Goal: Task Accomplishment & Management: Complete application form

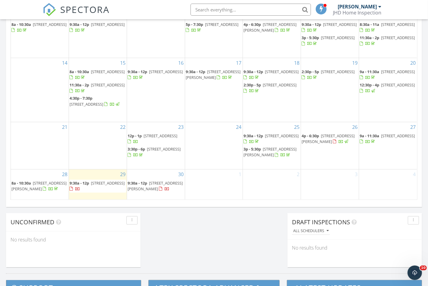
scroll to position [340, 0]
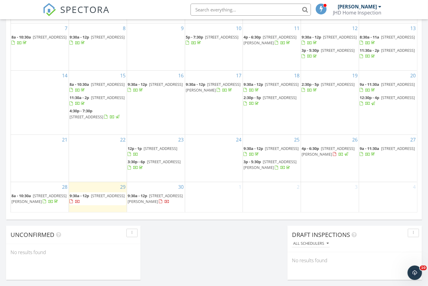
click at [109, 209] on div "29 9:30a - 12p [STREET_ADDRESS][PERSON_NAME]" at bounding box center [98, 197] width 58 height 30
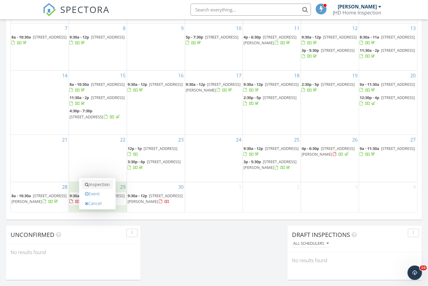
click at [103, 185] on link "Inspection" at bounding box center [97, 185] width 31 height 10
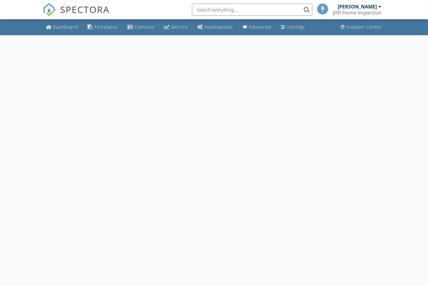
select select "8"
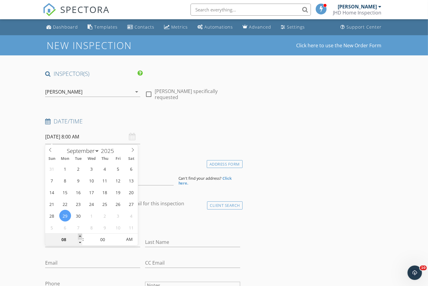
type input "09"
type input "09/29/2025 9:00 AM"
click at [80, 237] on span at bounding box center [80, 236] width 4 height 6
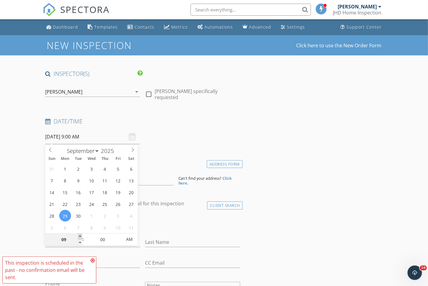
type input "10"
type input "09/29/2025 10:00 AM"
click at [80, 237] on span at bounding box center [80, 236] width 4 height 6
type input "11"
type input "09/29/2025 11:00 AM"
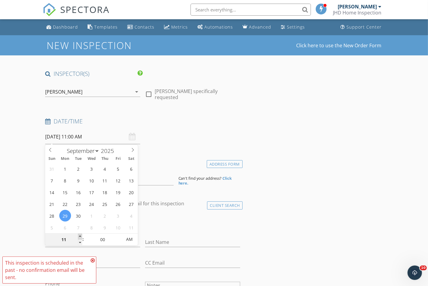
click at [80, 237] on span at bounding box center [80, 236] width 4 height 6
type input "12"
type input "09/29/2025 12:00 PM"
click at [80, 237] on span at bounding box center [80, 236] width 4 height 6
type input "01"
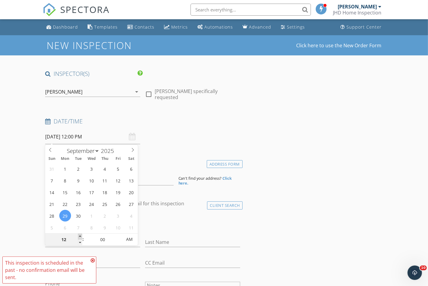
type input "09/29/2025 1:00 PM"
click at [80, 237] on span at bounding box center [80, 236] width 4 height 6
type input "02"
type input "09/29/2025 2:00 PM"
click at [80, 237] on span at bounding box center [80, 236] width 4 height 6
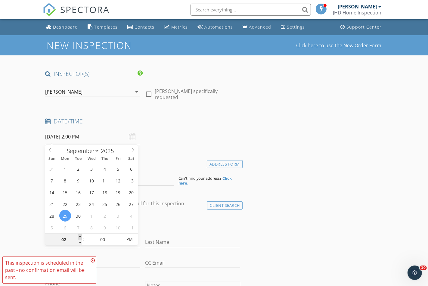
type input "03"
type input "09/29/2025 3:00 PM"
click at [80, 237] on span at bounding box center [80, 236] width 4 height 6
type input "04"
type input "09/29/2025 4:00 PM"
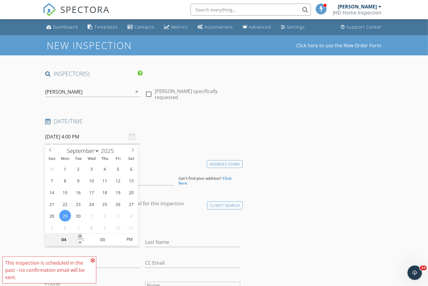
click at [80, 237] on span at bounding box center [80, 236] width 4 height 6
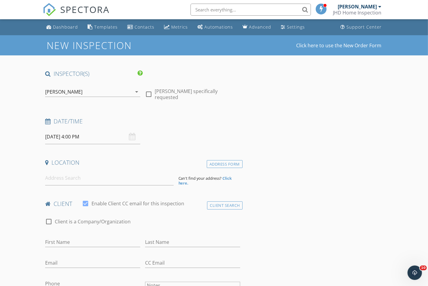
click at [53, 181] on input at bounding box center [109, 178] width 128 height 15
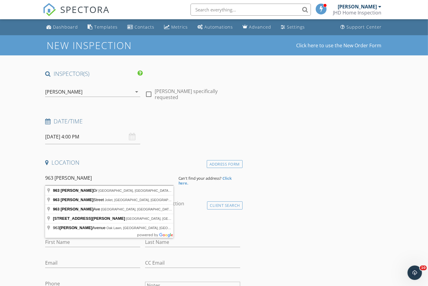
type input "963 Campbell Street, Joliet, IL, USA"
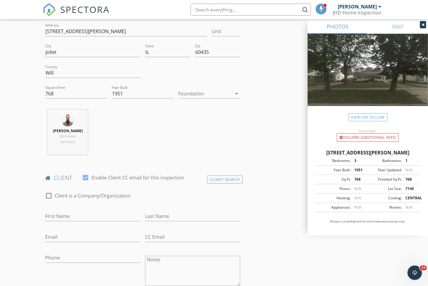
scroll to position [179, 0]
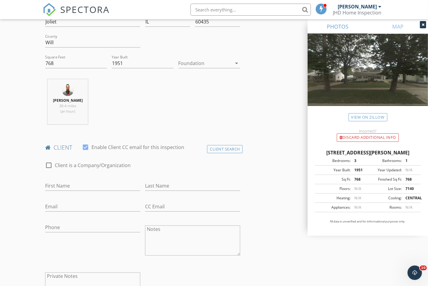
click at [53, 197] on div at bounding box center [92, 195] width 95 height 4
click at [52, 191] on input "First Name" at bounding box center [92, 186] width 95 height 10
type input "j"
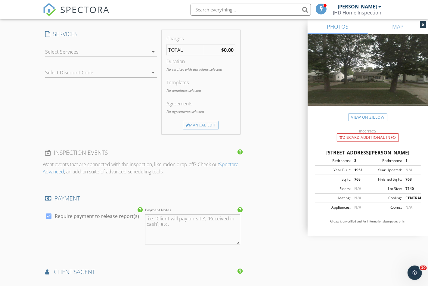
scroll to position [467, 0]
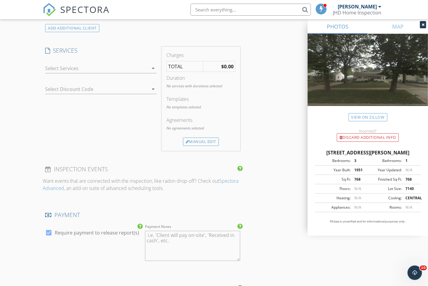
click at [83, 73] on div at bounding box center [96, 68] width 103 height 10
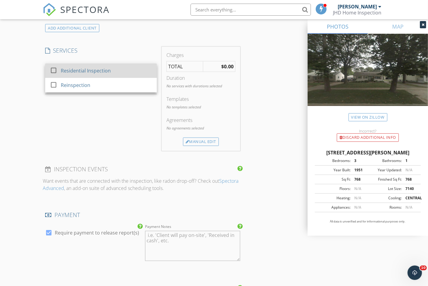
click at [72, 74] on div "Residential Inspection" at bounding box center [86, 70] width 50 height 7
checkbox input "true"
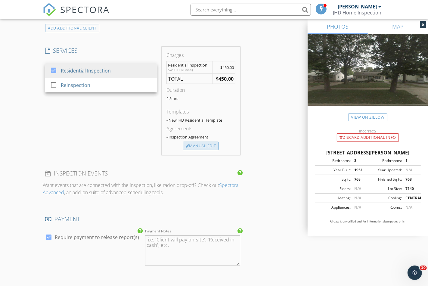
click at [196, 150] on div "Manual Edit" at bounding box center [201, 146] width 36 height 8
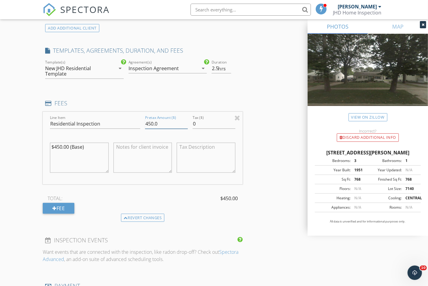
drag, startPoint x: 157, startPoint y: 127, endPoint x: 131, endPoint y: 128, distance: 26.8
click at [131, 128] on div "Line Item Residential Inspection Pretax Amount ($) 450.0 Tax ($) 0 $450.00 (Bas…" at bounding box center [143, 148] width 200 height 73
click at [131, 128] on input "Residential Inspection" at bounding box center [95, 124] width 90 height 10
click at [97, 128] on input "Residential Inspe475" at bounding box center [95, 124] width 90 height 10
type input "Residential Inspection"
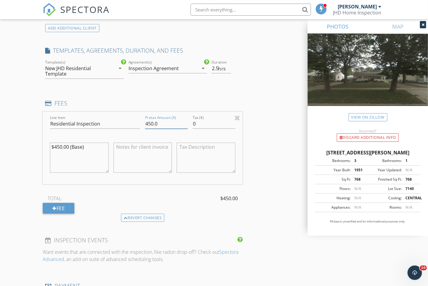
drag, startPoint x: 164, startPoint y: 131, endPoint x: 141, endPoint y: 129, distance: 22.9
click at [141, 129] on div "Line Item Residential Inspection Pretax Amount ($) 450.0 Tax ($) 0 $450.00 (Bas…" at bounding box center [143, 148] width 200 height 73
type input "475"
click at [277, 175] on div "INSPECTOR(S) check_box Jose G. Sanchez, P.E. PRIMARY Jose G. Sanchez, P.E. arro…" at bounding box center [214, 142] width 342 height 1078
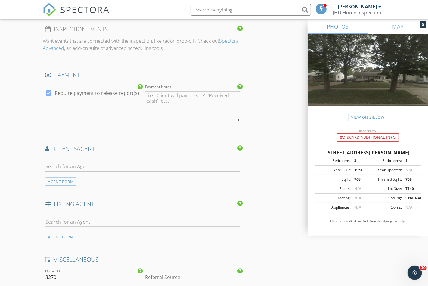
scroll to position [882, 0]
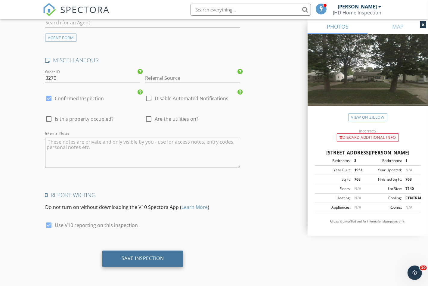
click at [145, 261] on div "Save Inspection" at bounding box center [143, 258] width 42 height 6
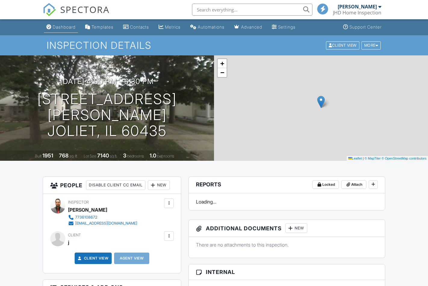
click at [63, 25] on div "Dashboard" at bounding box center [64, 26] width 23 height 5
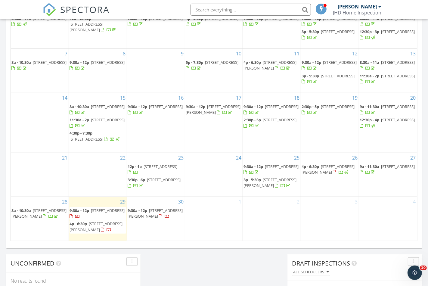
click at [264, 261] on div "Today Jose G. Sanchez, P.E. 9:30 am 2423 S 57th ct, Cicero, IL 60804 Jose G. Sa…" at bounding box center [214, 41] width 428 height 548
